Goal: Transaction & Acquisition: Purchase product/service

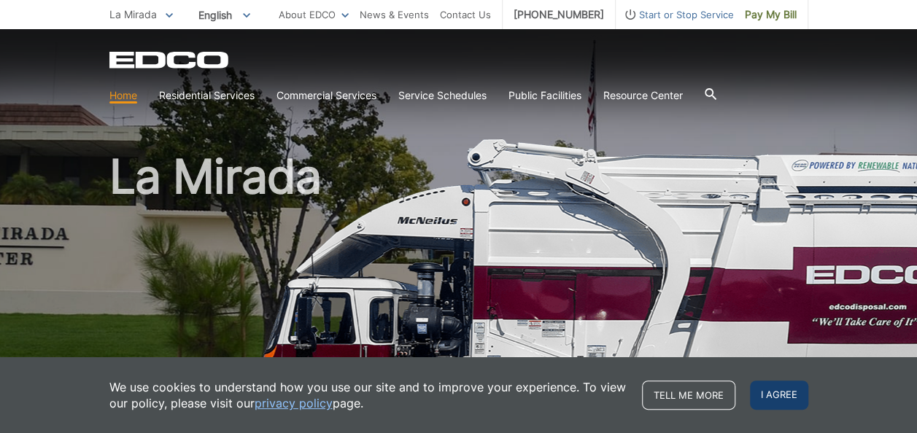
click at [785, 403] on span "I agree" at bounding box center [779, 395] width 58 height 29
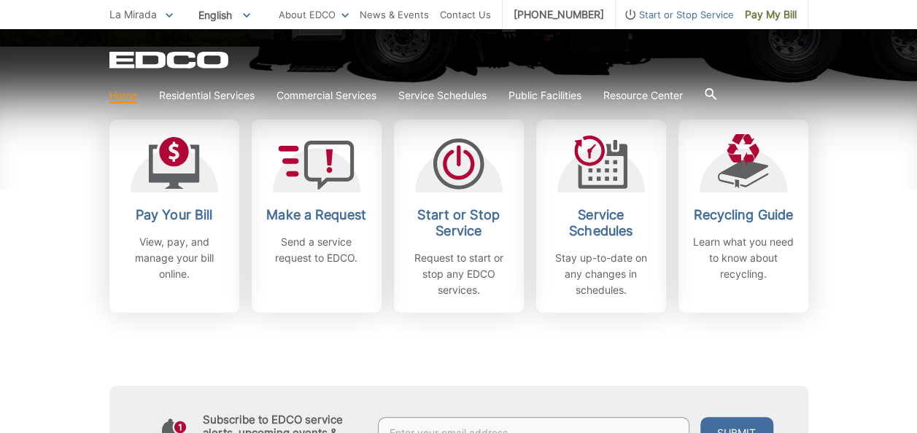
scroll to position [424, 0]
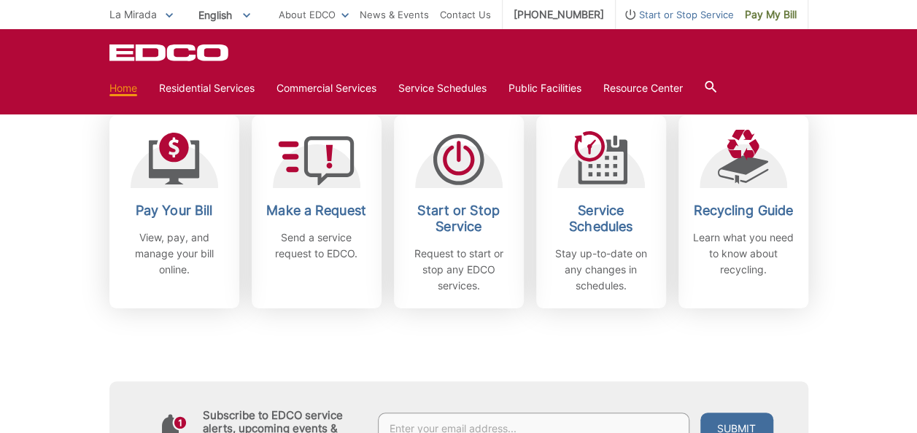
click at [171, 206] on h2 "Pay Your Bill" at bounding box center [174, 211] width 108 height 16
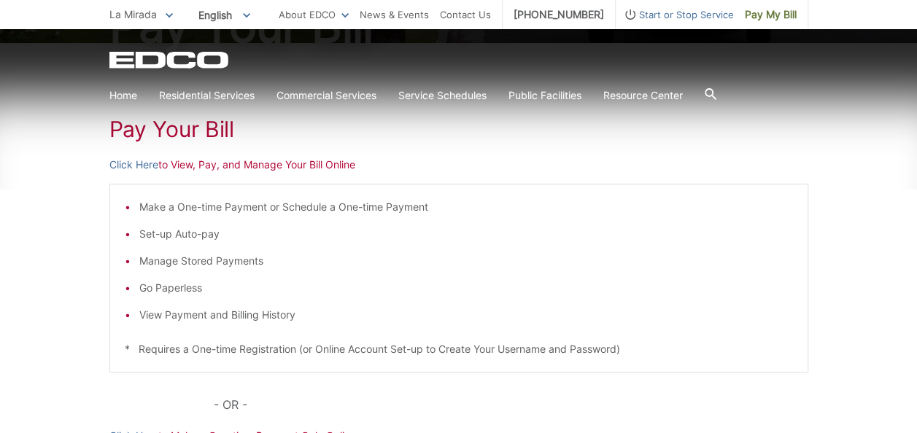
scroll to position [232, 0]
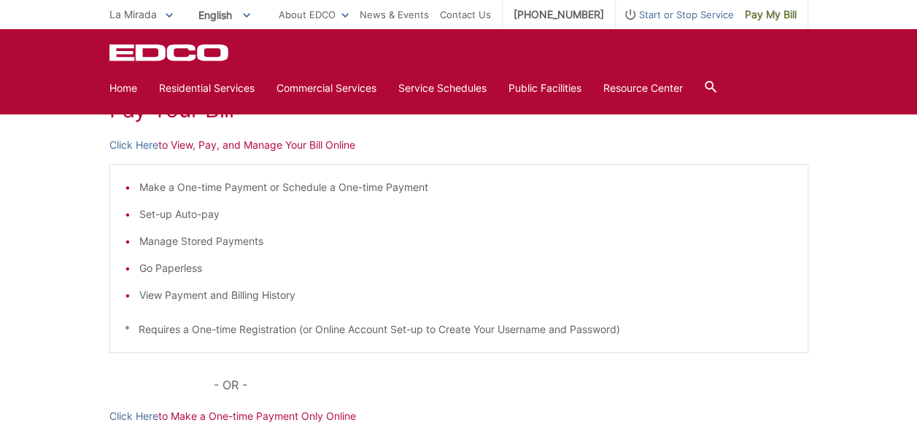
click at [123, 156] on iframe at bounding box center [447, 216] width 917 height 433
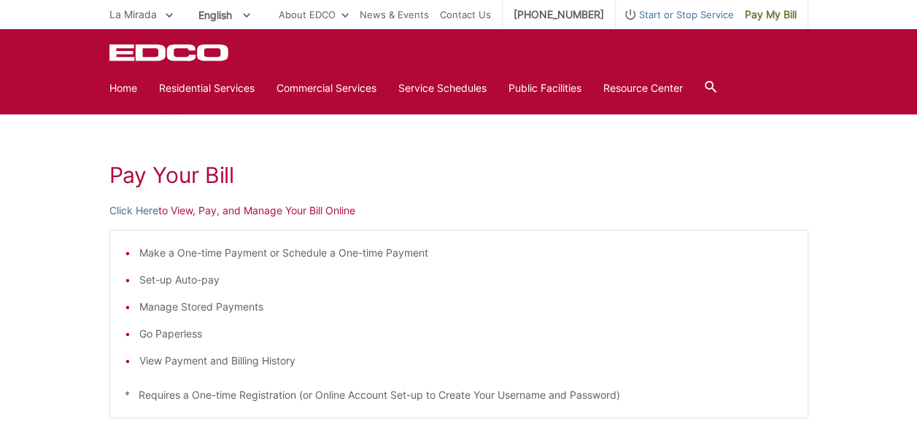
scroll to position [163, 0]
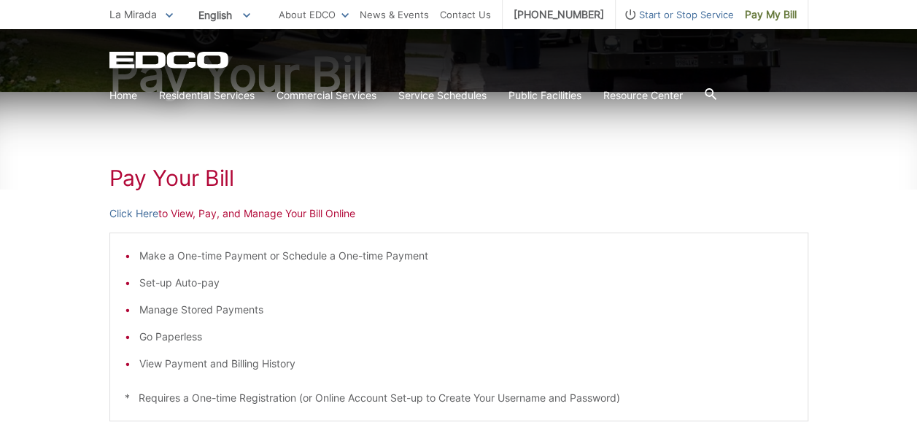
click at [177, 217] on p "Click Here to View, Pay, and Manage Your Bill Online" at bounding box center [458, 214] width 699 height 16
click at [128, 213] on link "Click Here" at bounding box center [133, 214] width 49 height 16
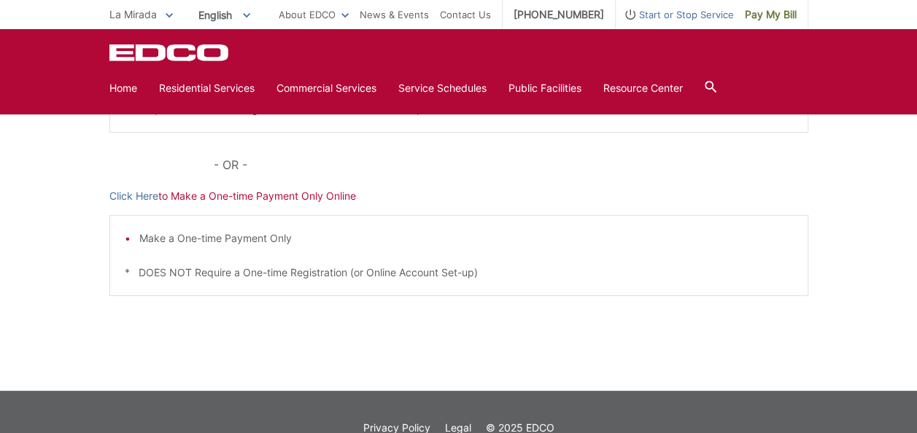
scroll to position [452, 0]
click at [195, 198] on p "Click Here to Make a One-time Payment Only Online" at bounding box center [458, 196] width 699 height 16
click at [145, 195] on link "Click Here" at bounding box center [133, 196] width 49 height 16
